Goal: Navigation & Orientation: Understand site structure

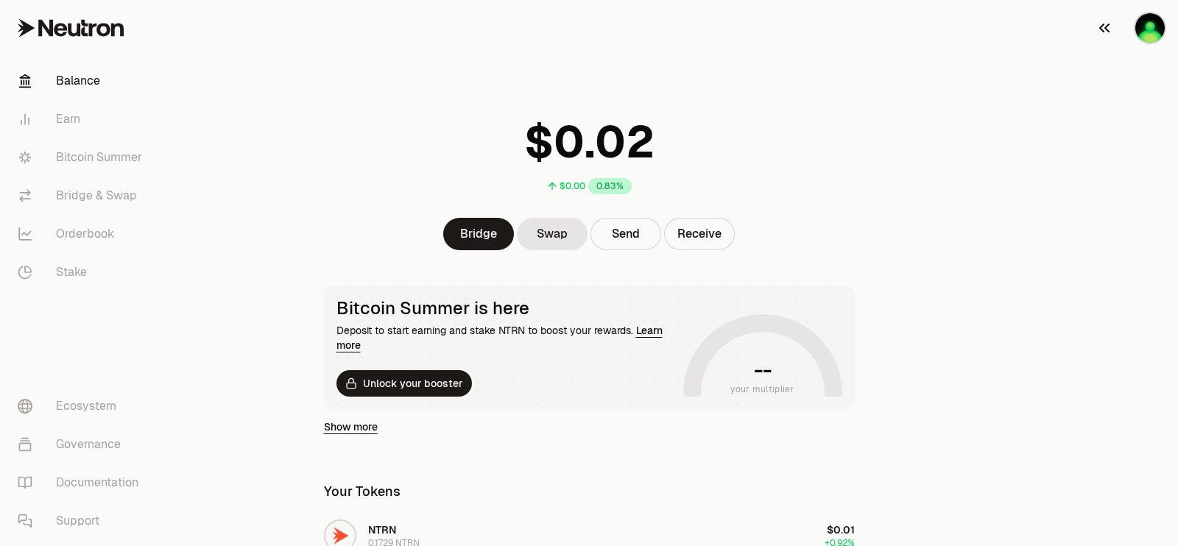
click at [1147, 40] on img "button" at bounding box center [1149, 27] width 29 height 29
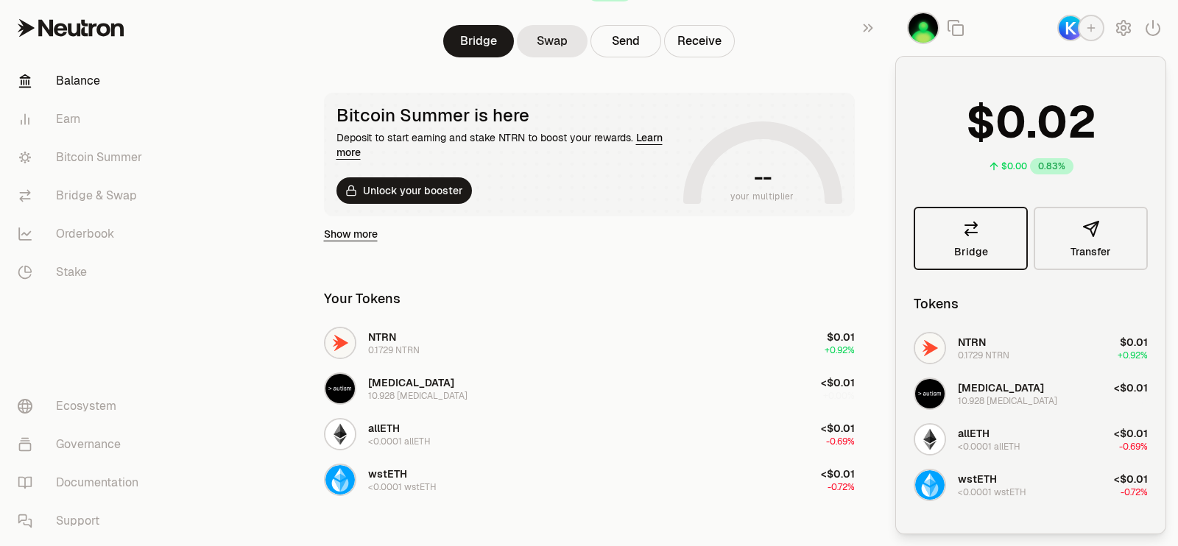
scroll to position [276, 0]
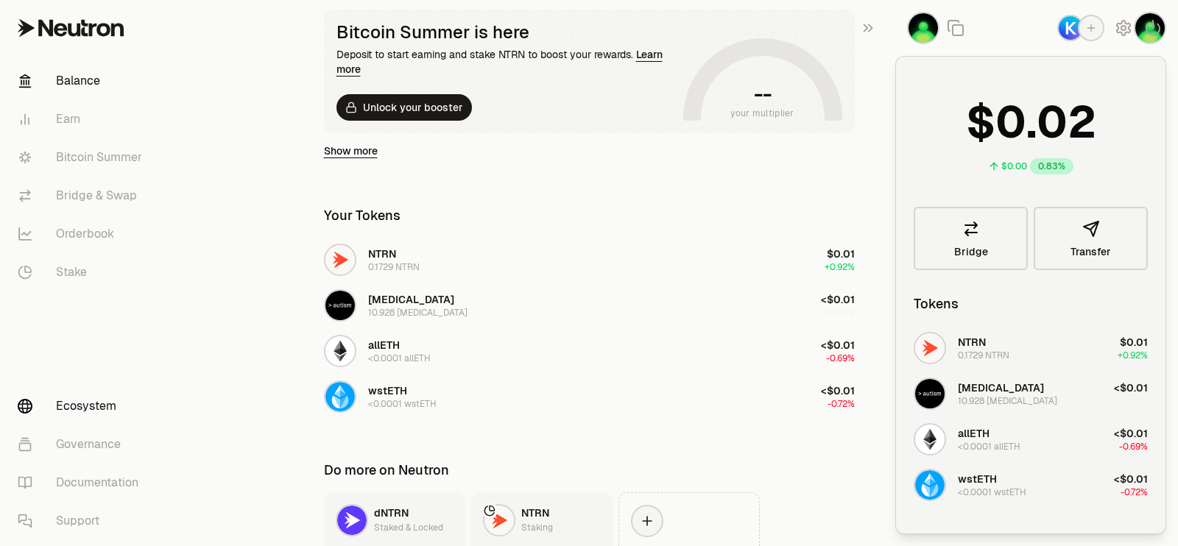
click at [112, 414] on link "Ecosystem" at bounding box center [82, 406] width 153 height 38
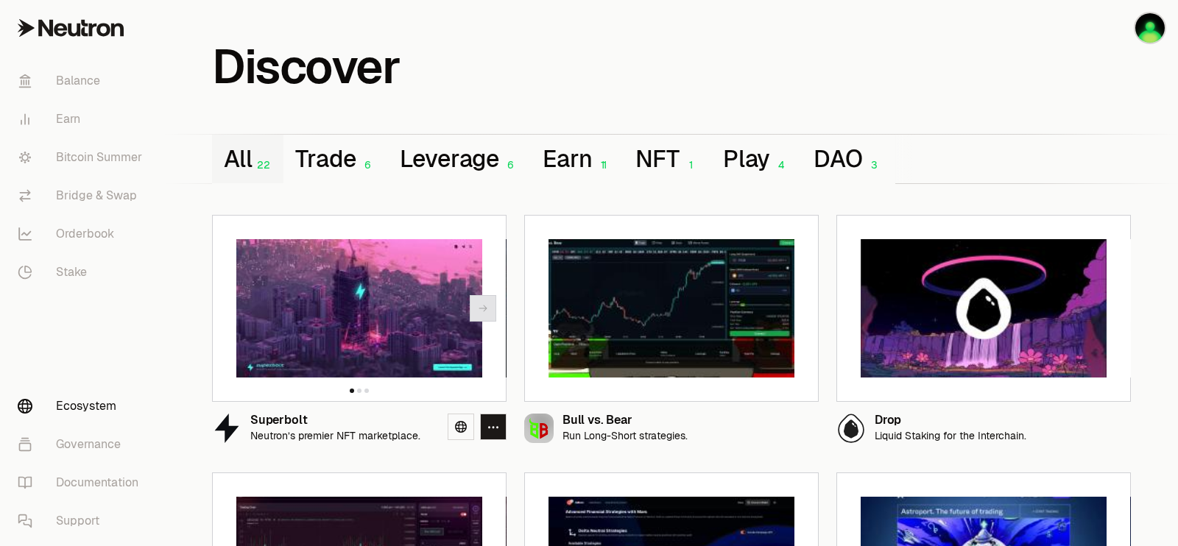
click at [476, 296] on button "Next slide" at bounding box center [483, 308] width 27 height 27
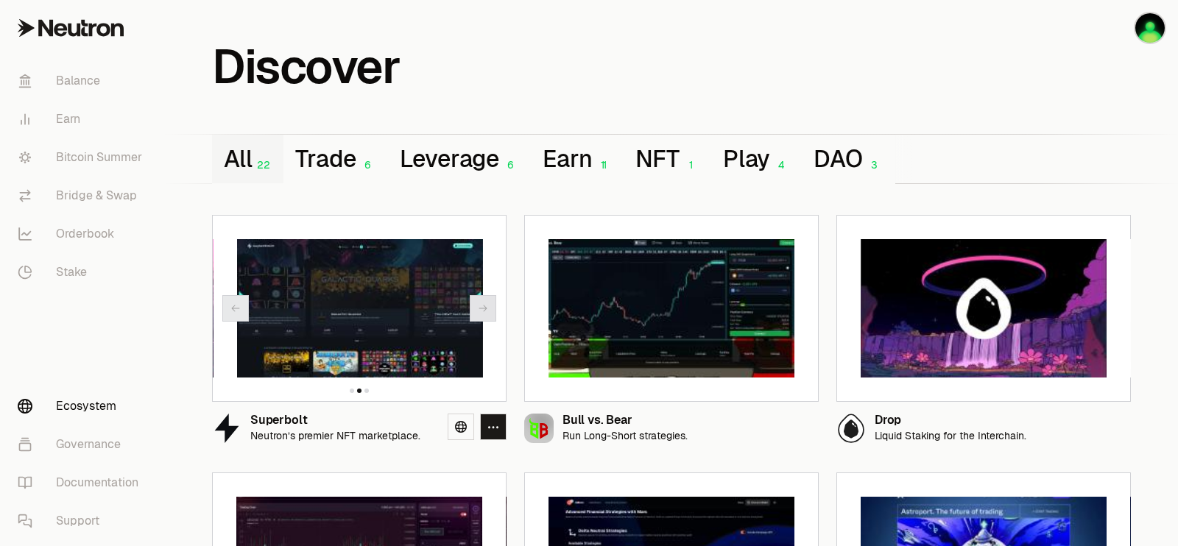
click at [476, 296] on button "Next slide" at bounding box center [483, 308] width 27 height 27
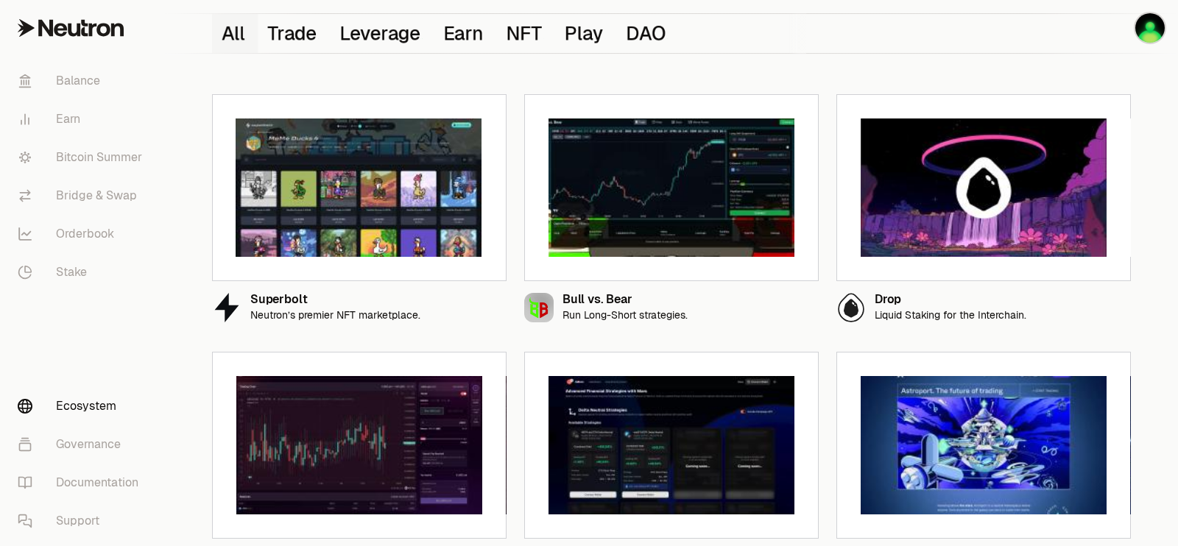
scroll to position [91, 0]
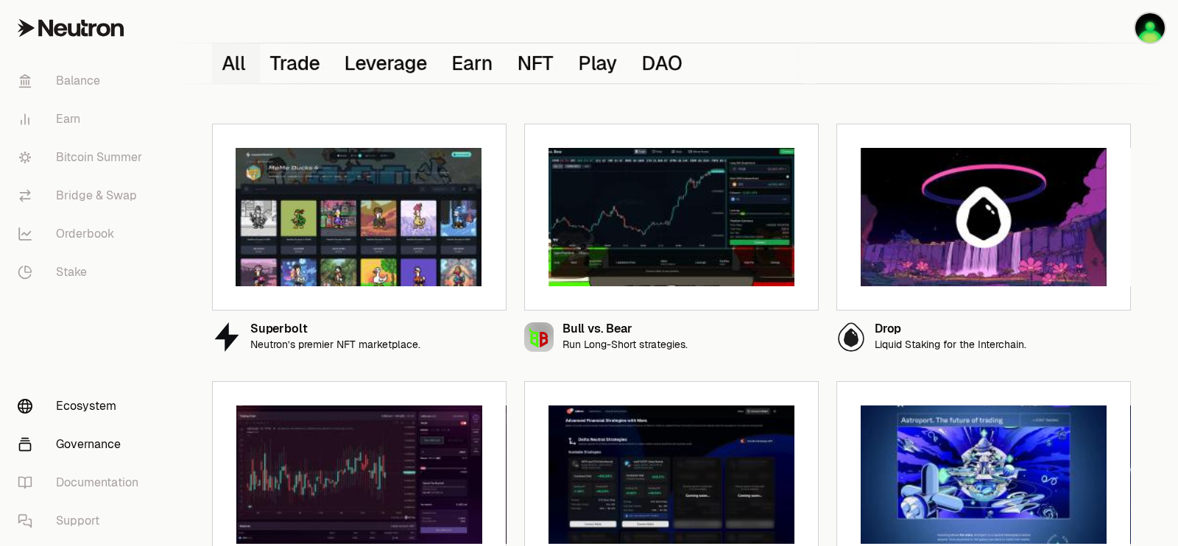
click at [63, 443] on link "Governance" at bounding box center [82, 445] width 153 height 38
